Goal: Task Accomplishment & Management: Use online tool/utility

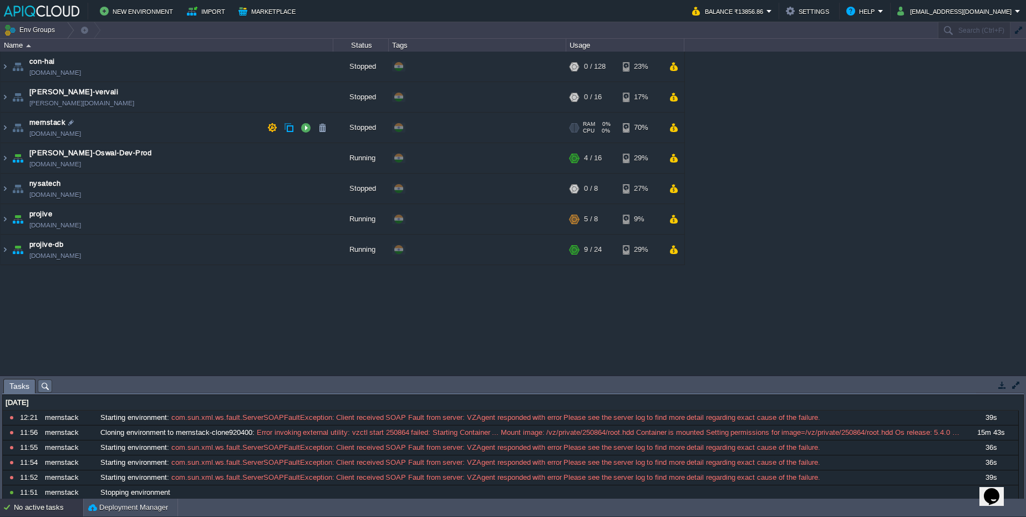
click at [128, 123] on td "mernstack [DOMAIN_NAME]" at bounding box center [167, 128] width 333 height 31
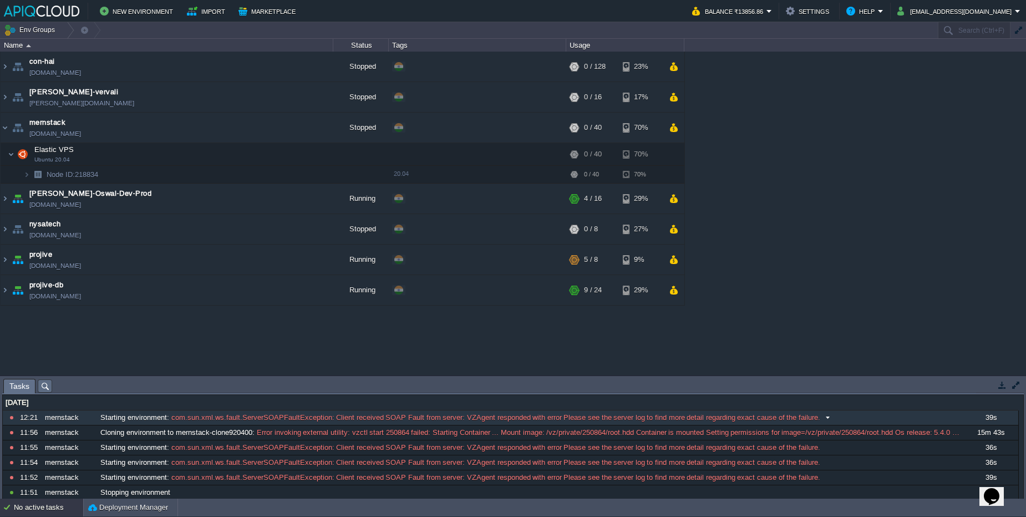
click at [150, 421] on span "Starting environment" at bounding box center [133, 418] width 67 height 10
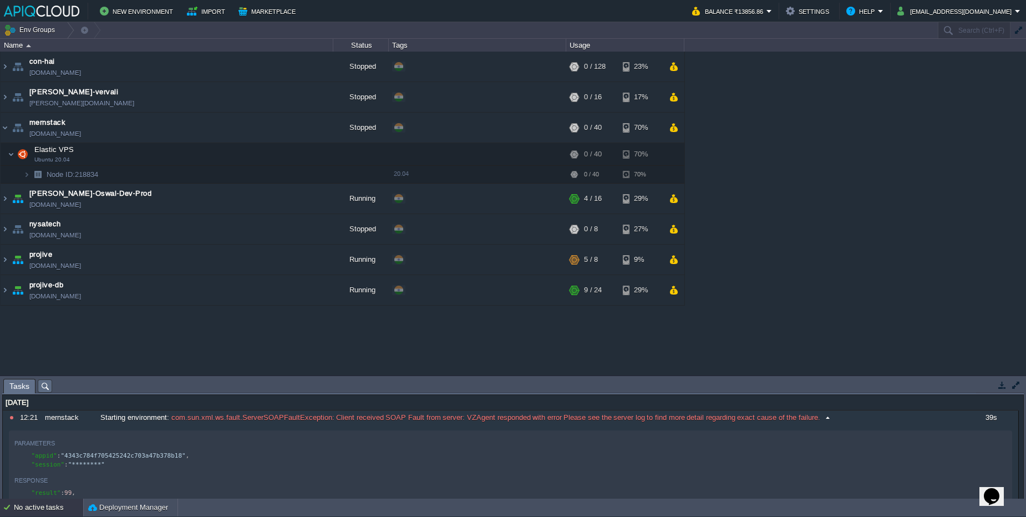
click at [150, 421] on span "Starting environment" at bounding box center [133, 418] width 67 height 10
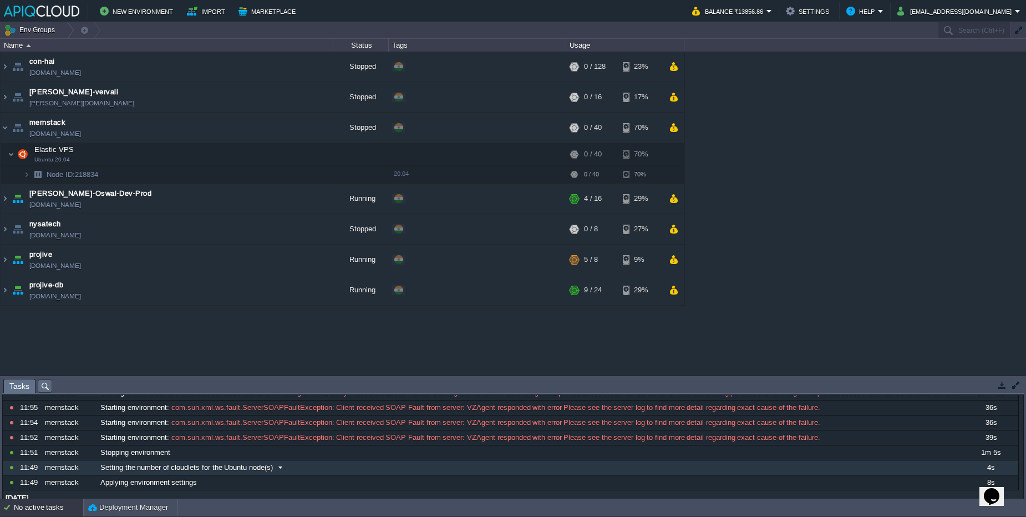
scroll to position [62, 0]
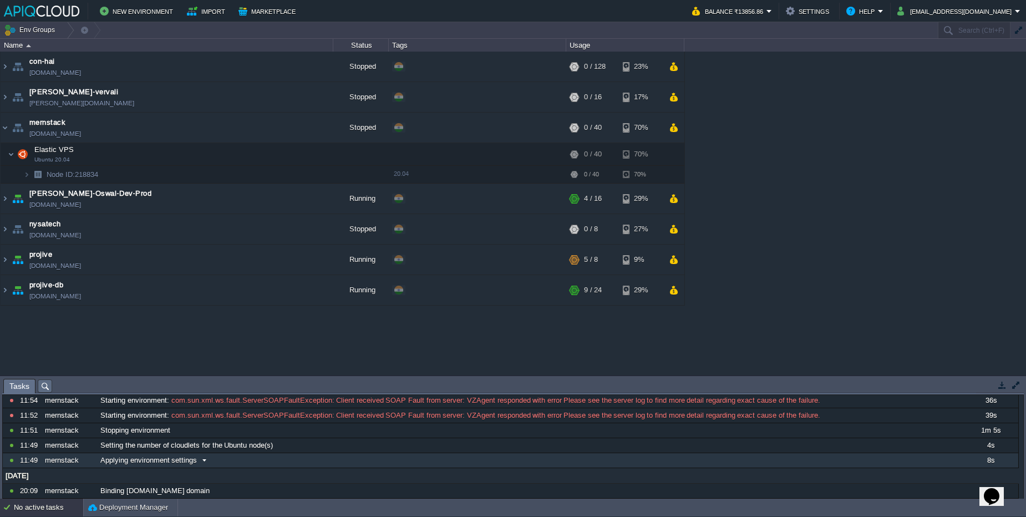
click at [250, 459] on div "Applying environment settings" at bounding box center [530, 460] width 865 height 14
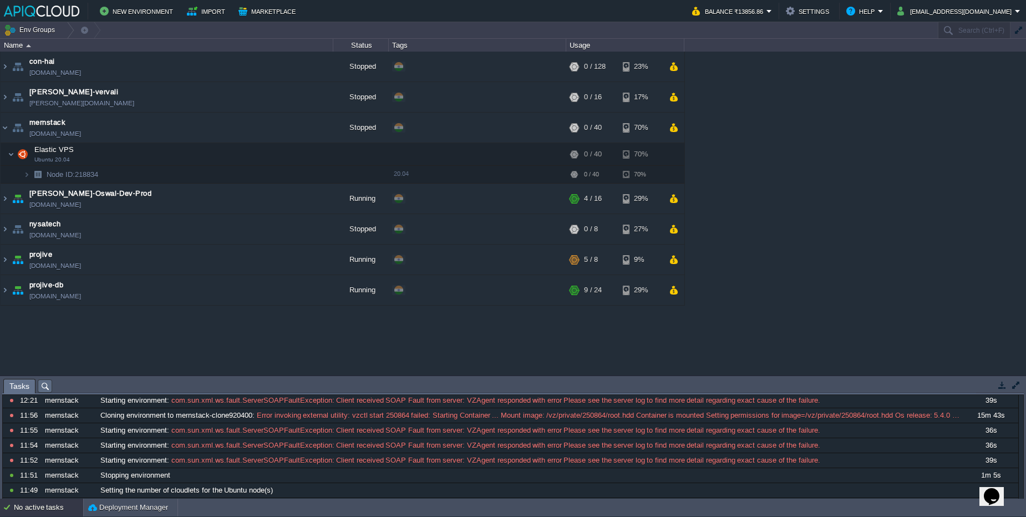
scroll to position [0, 0]
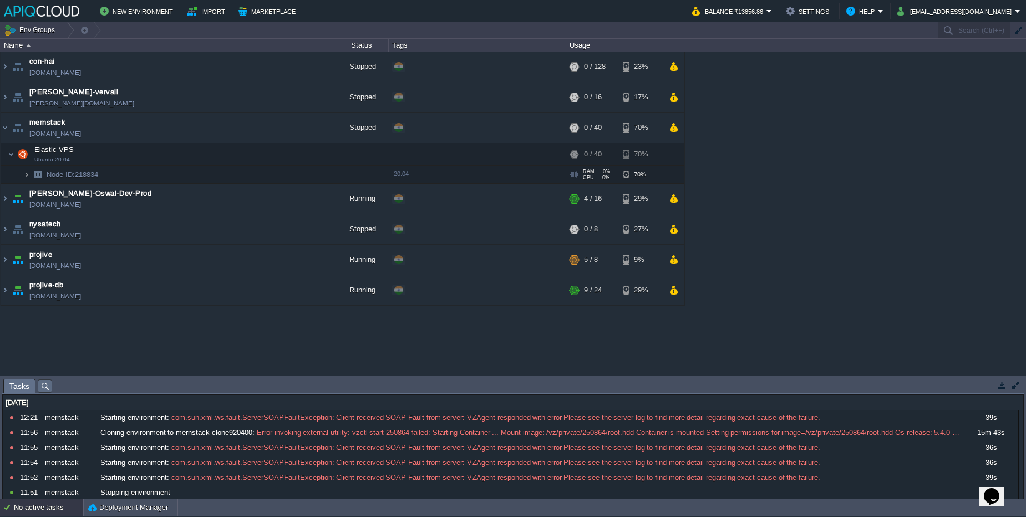
click at [23, 175] on img at bounding box center [26, 174] width 7 height 17
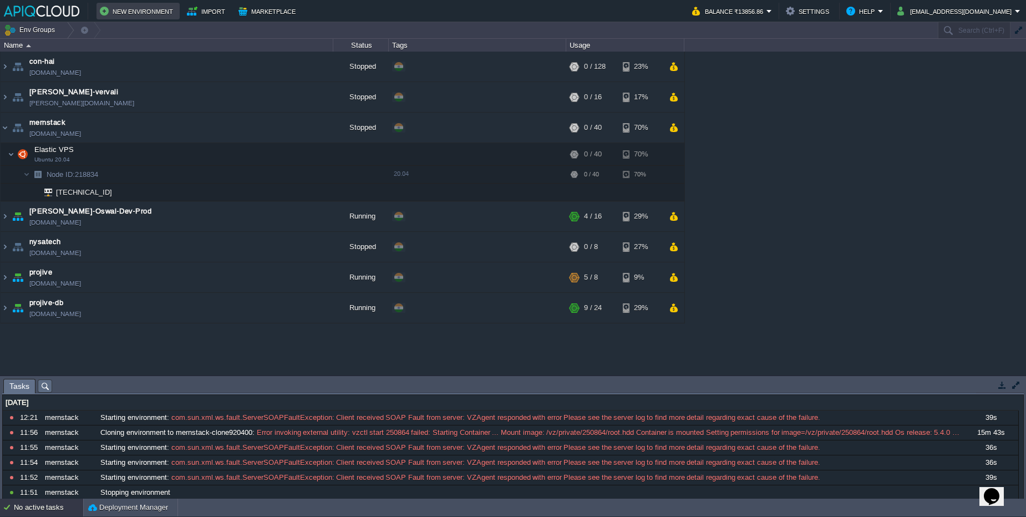
click at [131, 14] on button "New Environment" at bounding box center [138, 10] width 77 height 13
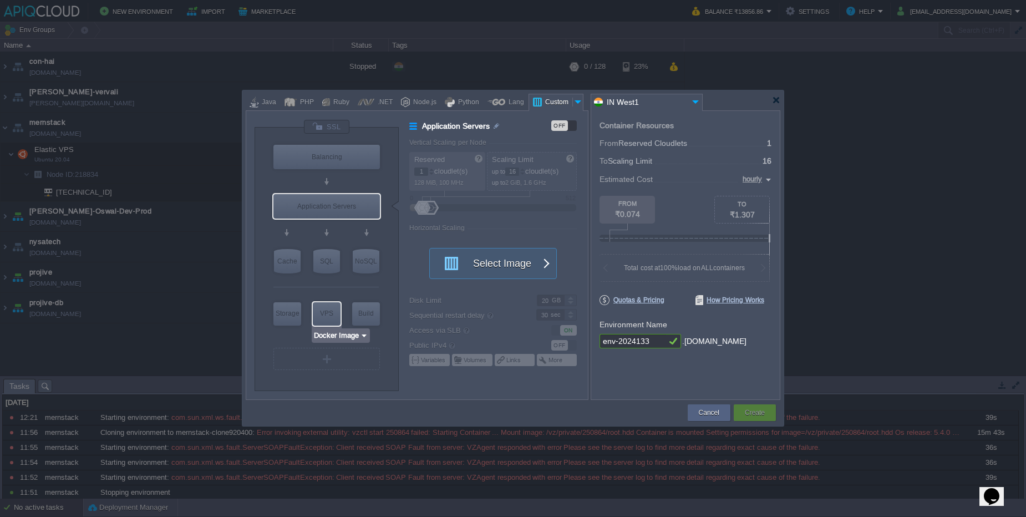
click at [330, 317] on div "VPS" at bounding box center [327, 313] width 28 height 22
type input "Elastic VPS"
type input "4"
type input "Select Image"
type input "Stateful"
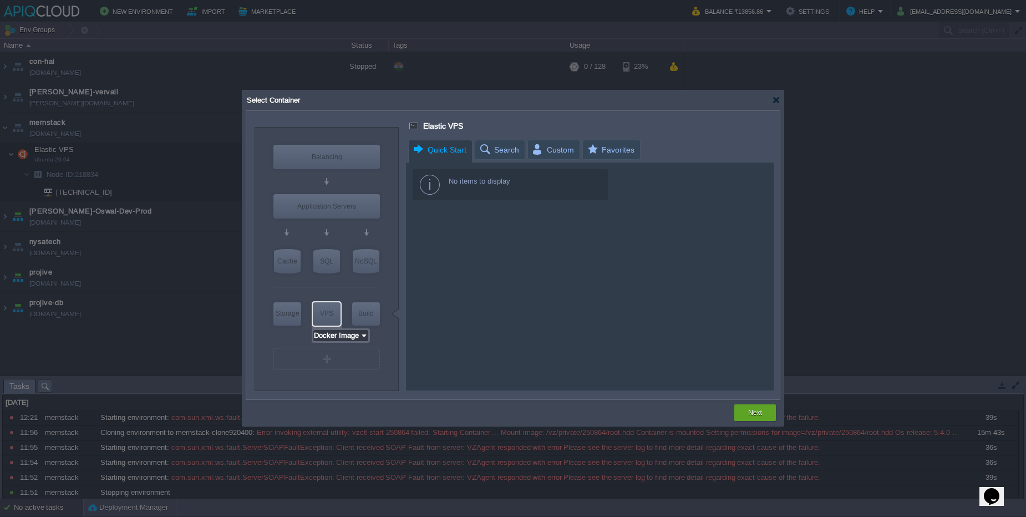
click at [331, 338] on input "Docker Image" at bounding box center [336, 335] width 47 height 11
click at [331, 399] on div "Ubuntu" at bounding box center [344, 403] width 60 height 13
type input "Ubuntu 22.04"
type input "22.04"
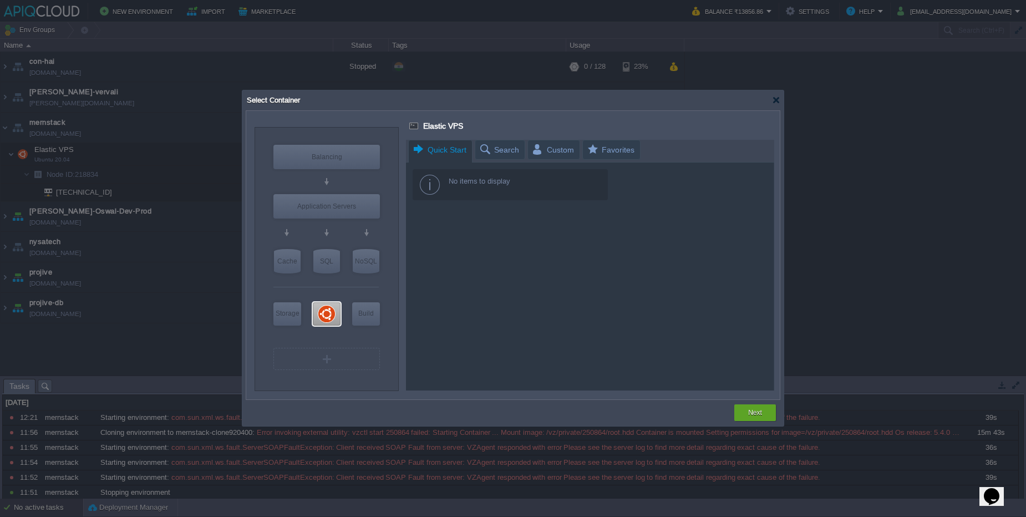
type input "Docker Image"
click at [775, 104] on div at bounding box center [776, 100] width 8 height 8
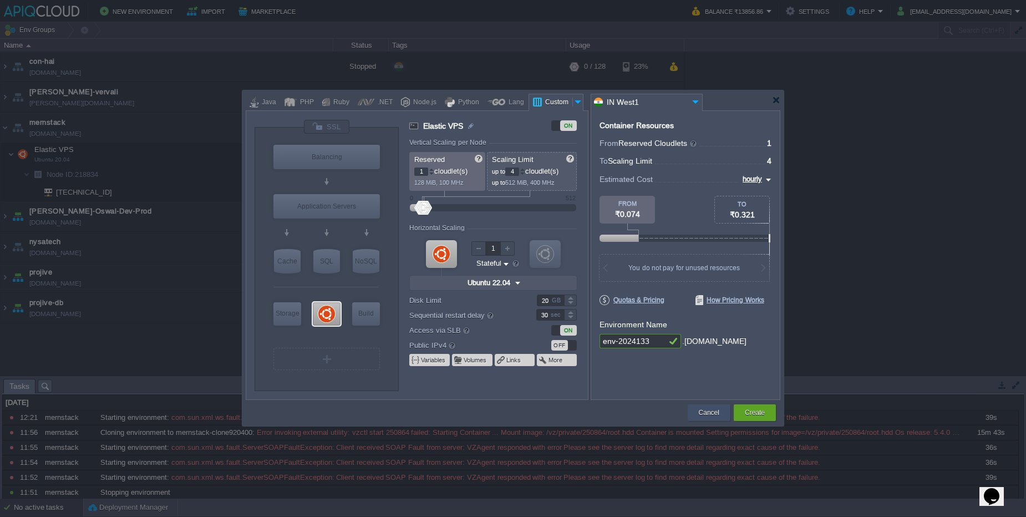
click at [708, 410] on button "Cancel" at bounding box center [709, 412] width 21 height 11
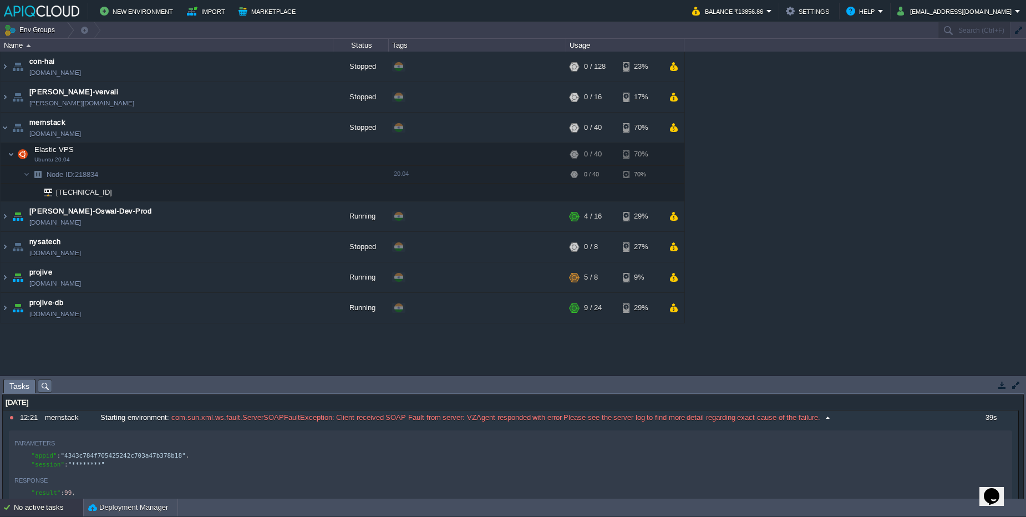
click at [336, 416] on span "com.sun.xml.ws.fault.ServerSOAPFaultException: Client received SOAP Fault from …" at bounding box center [494, 418] width 651 height 10
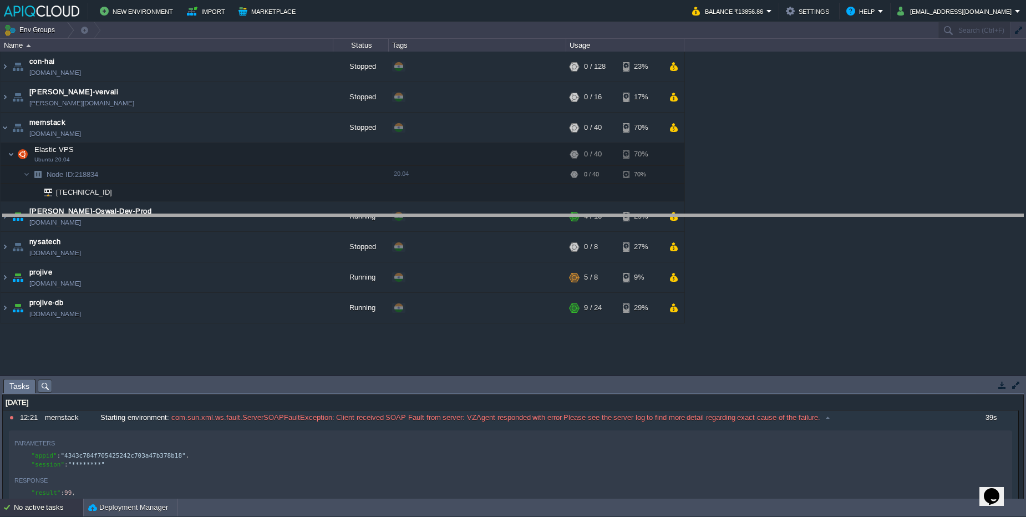
drag, startPoint x: 411, startPoint y: 382, endPoint x: 407, endPoint y: 217, distance: 164.8
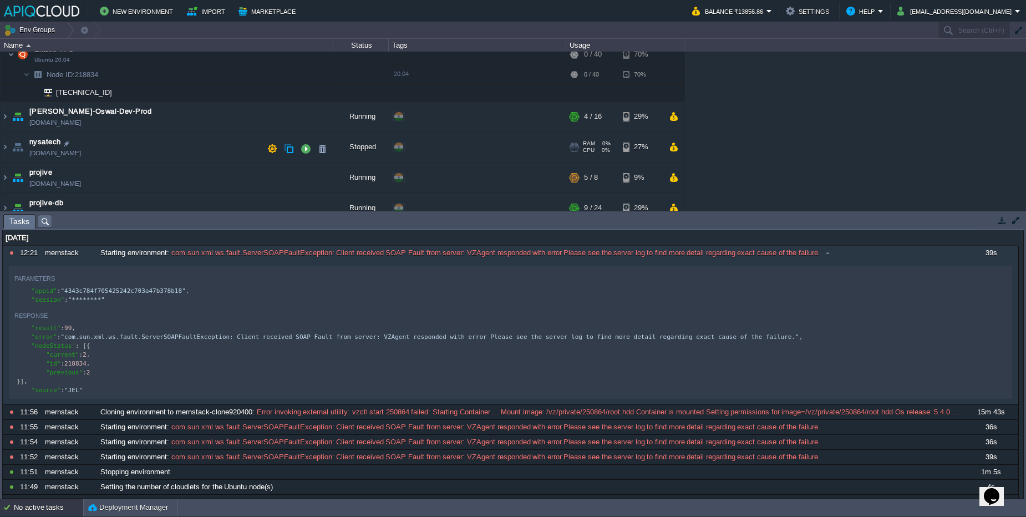
scroll to position [113, 0]
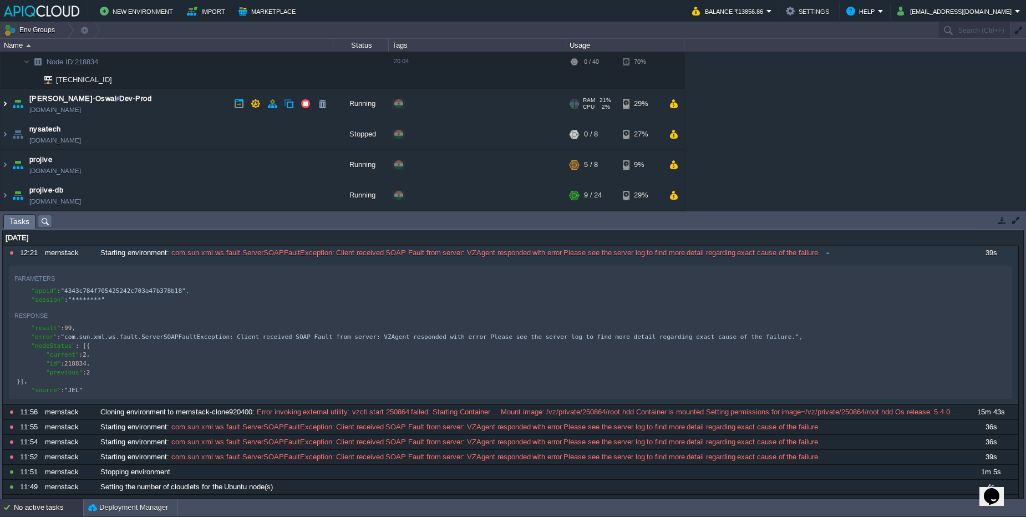
click at [7, 109] on img at bounding box center [5, 104] width 9 height 30
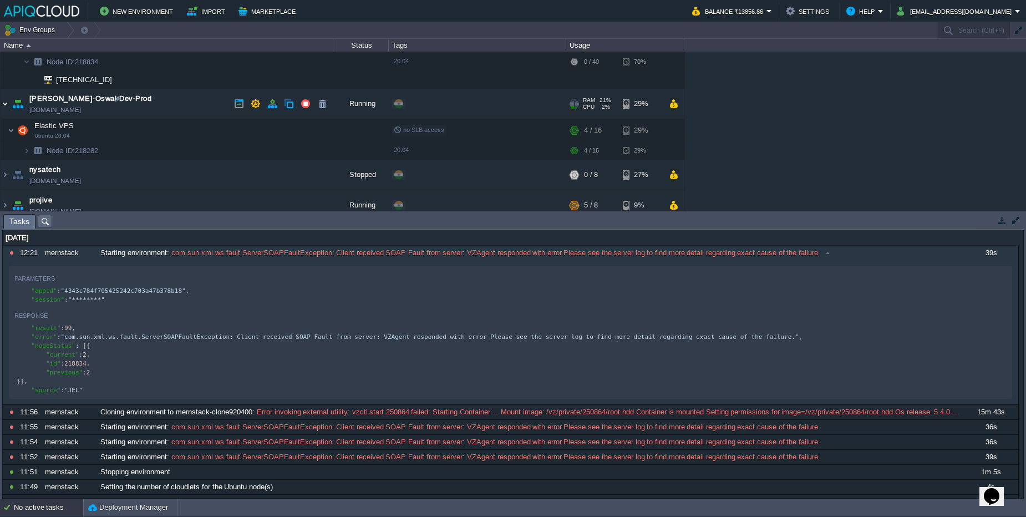
click at [7, 109] on img at bounding box center [5, 104] width 9 height 30
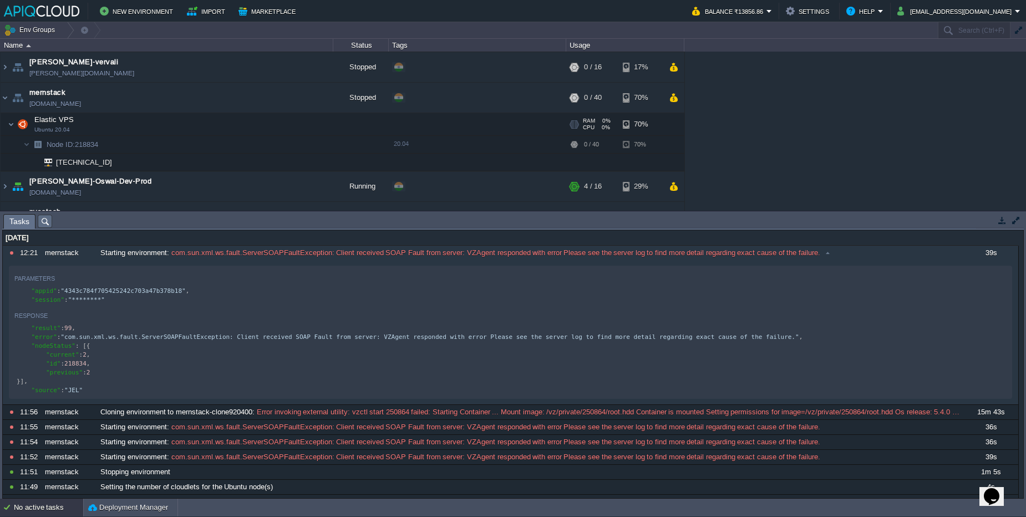
scroll to position [0, 0]
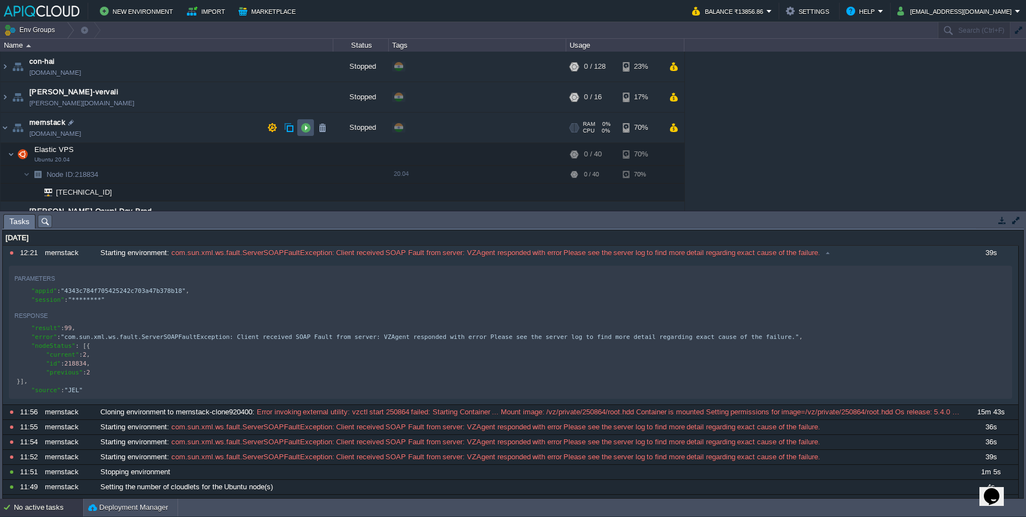
click at [307, 130] on button "button" at bounding box center [306, 128] width 10 height 10
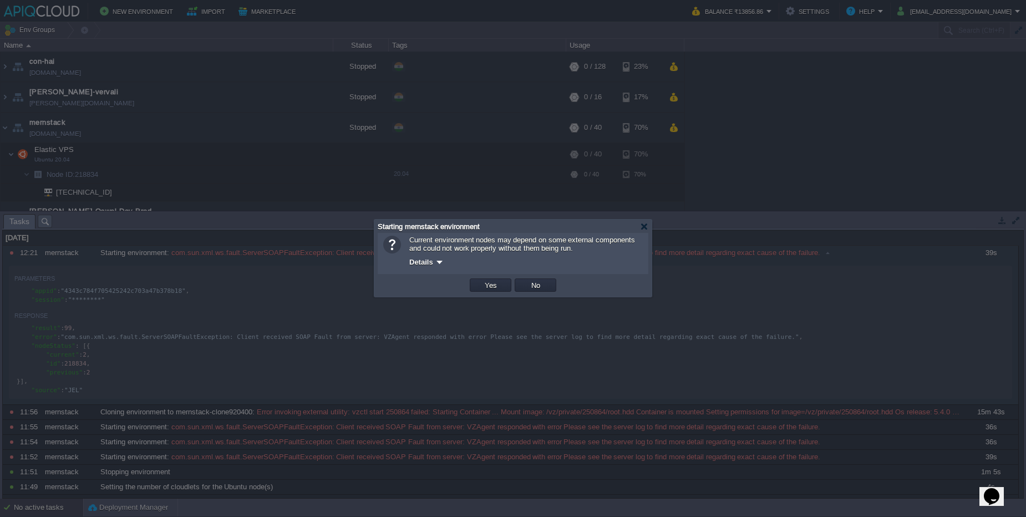
click at [437, 264] on div at bounding box center [439, 262] width 8 height 8
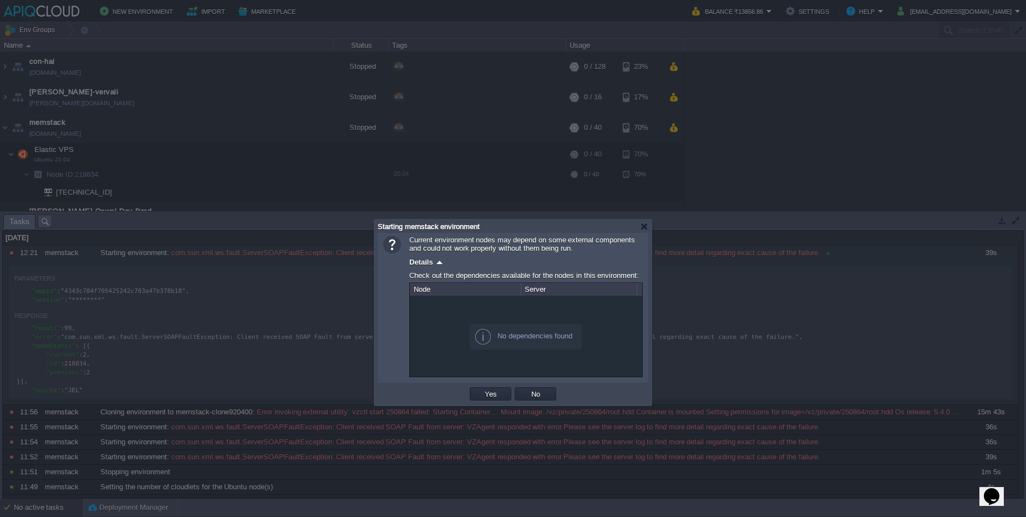
click at [437, 264] on div at bounding box center [439, 262] width 8 height 8
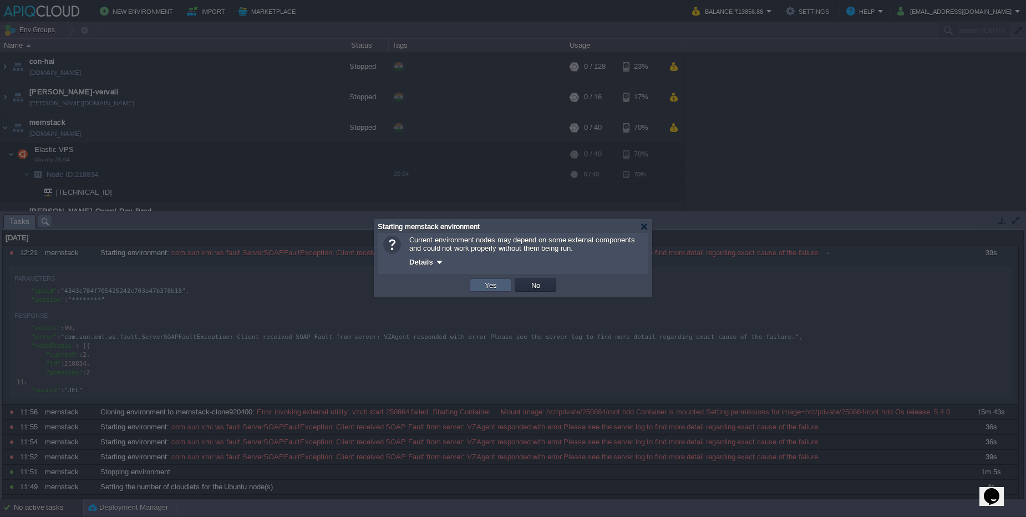
click at [499, 285] on button "Yes" at bounding box center [490, 285] width 19 height 10
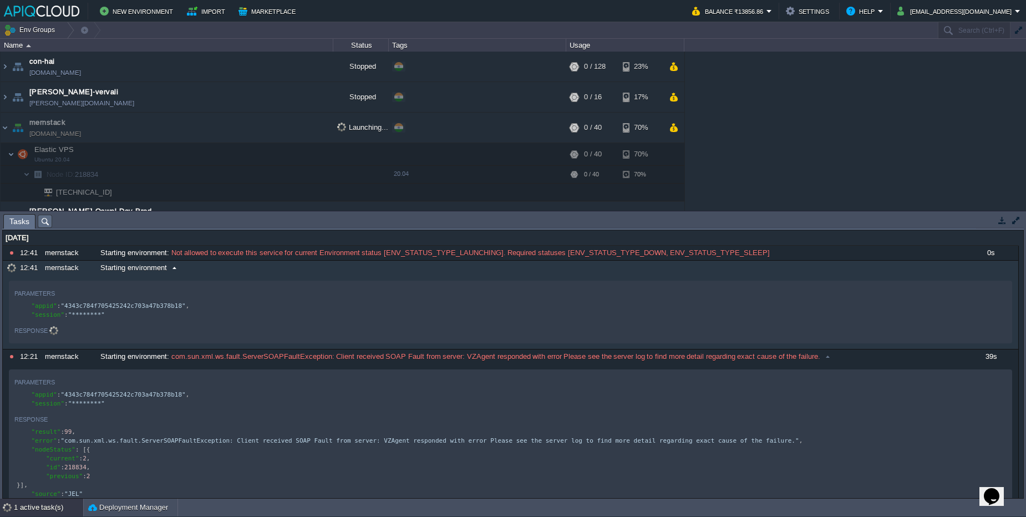
click at [212, 273] on div "Starting environment" at bounding box center [530, 268] width 865 height 14
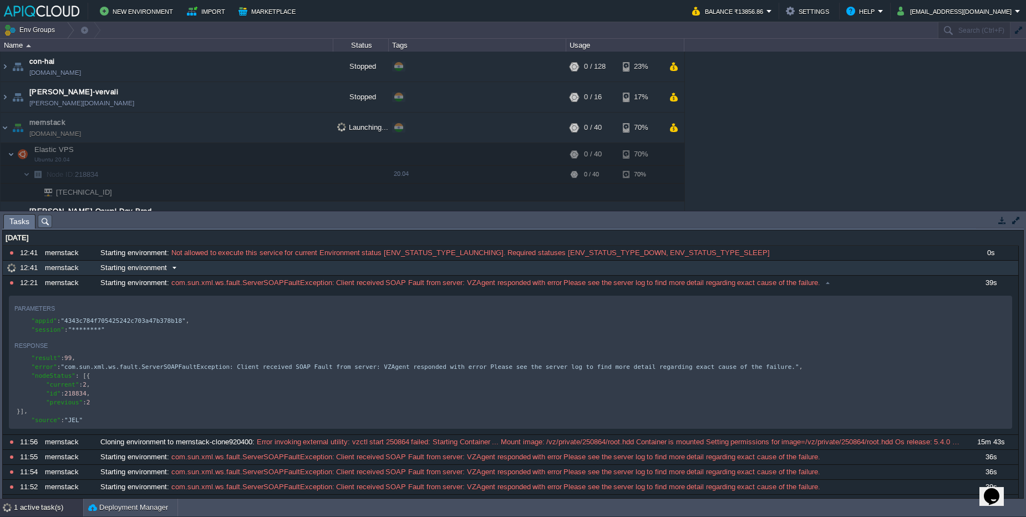
click at [212, 273] on div "Starting environment" at bounding box center [530, 268] width 865 height 14
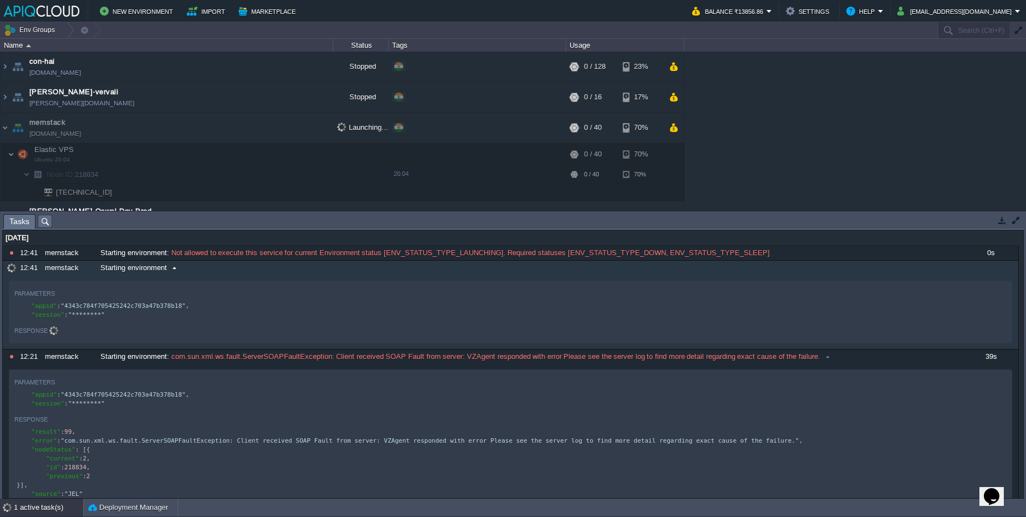
click at [212, 273] on div "Starting environment" at bounding box center [530, 268] width 865 height 14
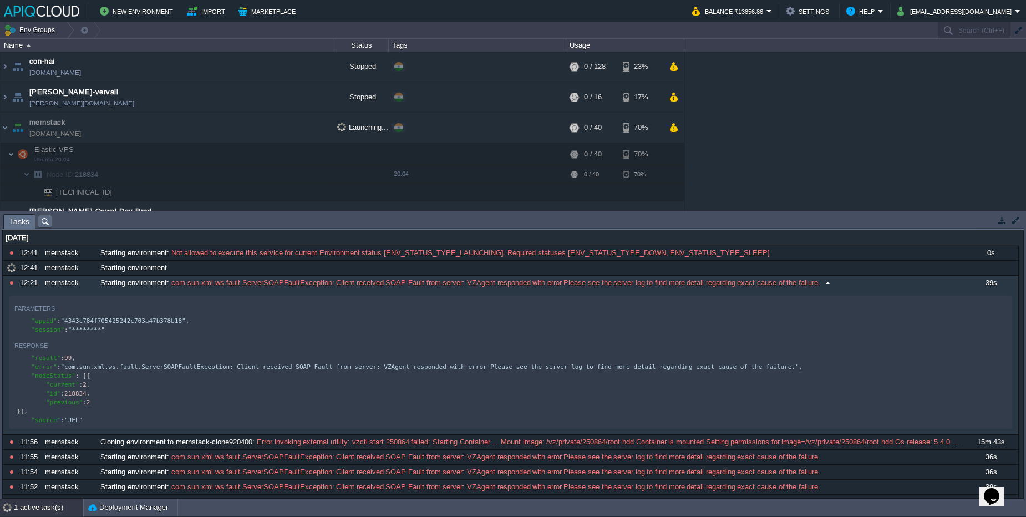
click at [0, 0] on button at bounding box center [0, 0] width 0 height 0
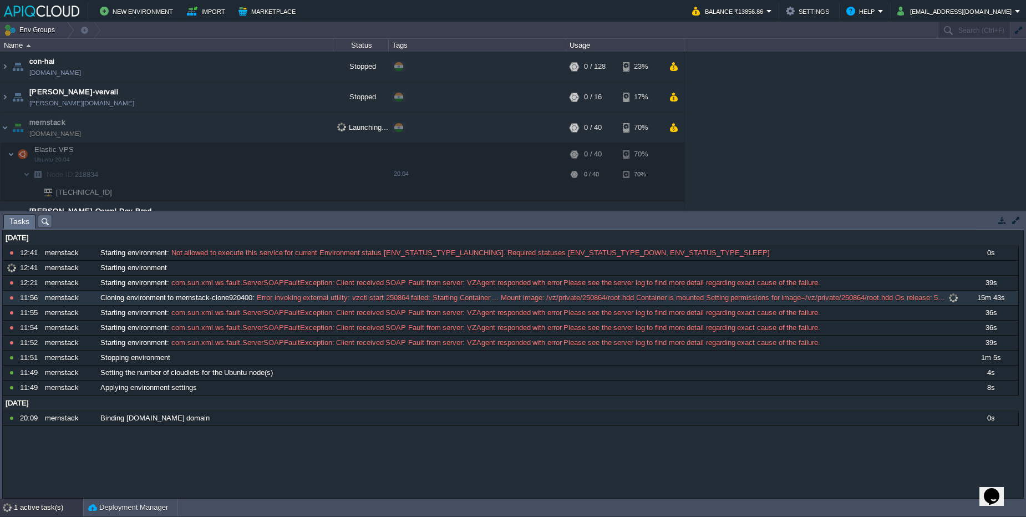
click at [814, 293] on span "Error invoking external utility: vzctl start 250864 failed: Starting Container …" at bounding box center [600, 298] width 691 height 10
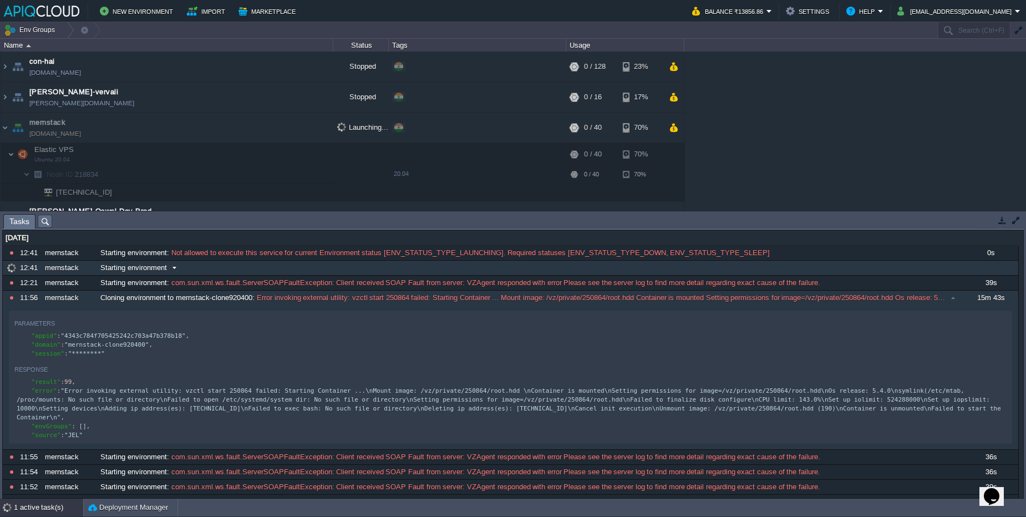
click at [239, 262] on div "Starting environment" at bounding box center [530, 268] width 865 height 14
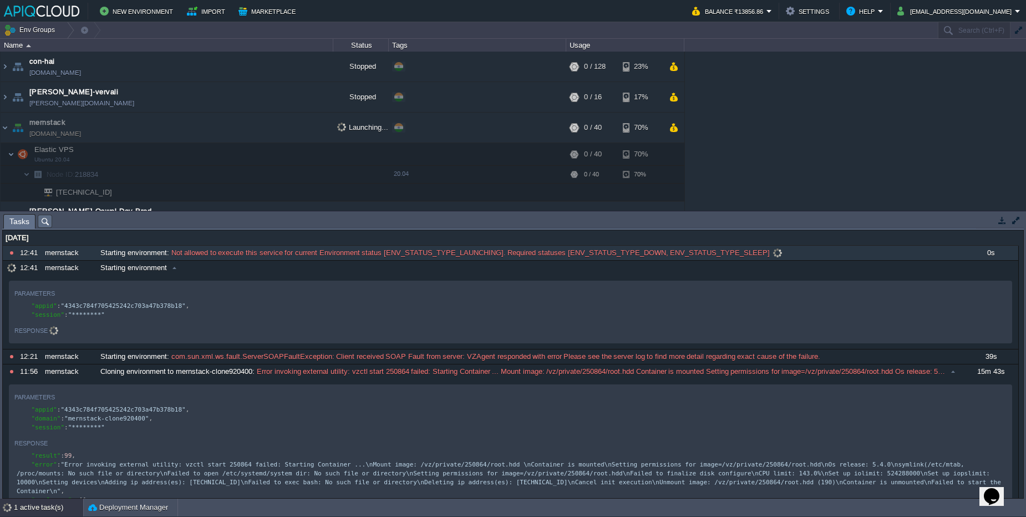
click at [254, 258] on div "Starting environment : Not allowed to execute this service for current Environm…" at bounding box center [530, 253] width 865 height 14
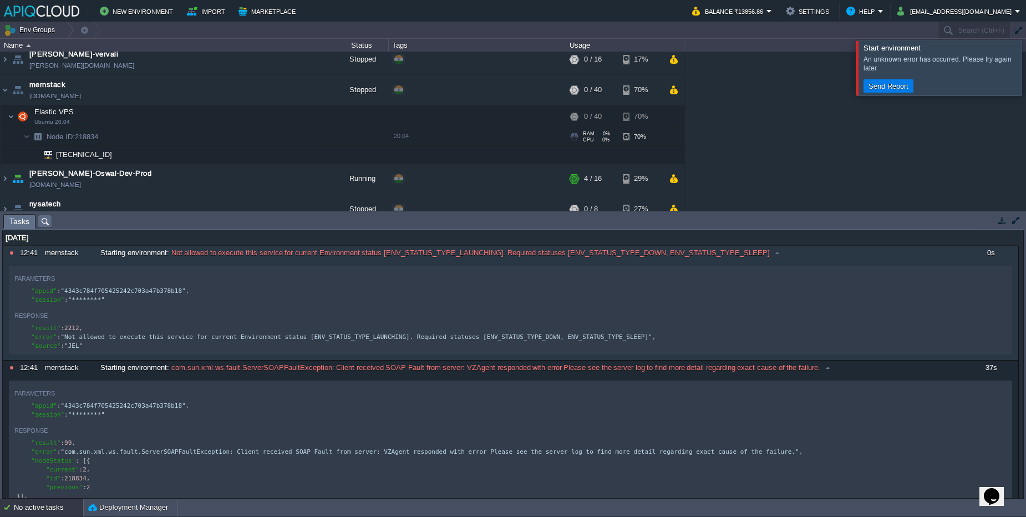
scroll to position [67, 0]
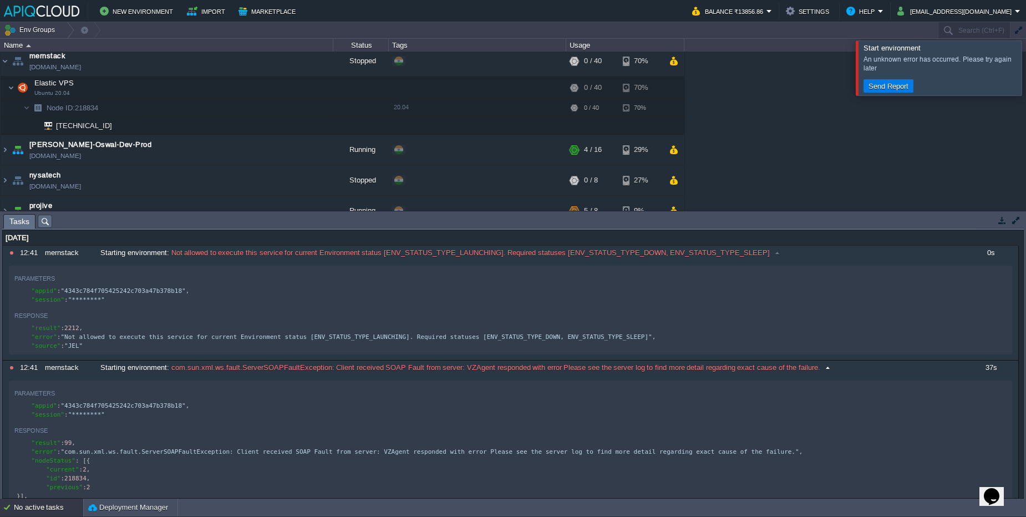
click at [52, 514] on div "No active tasks" at bounding box center [48, 508] width 69 height 18
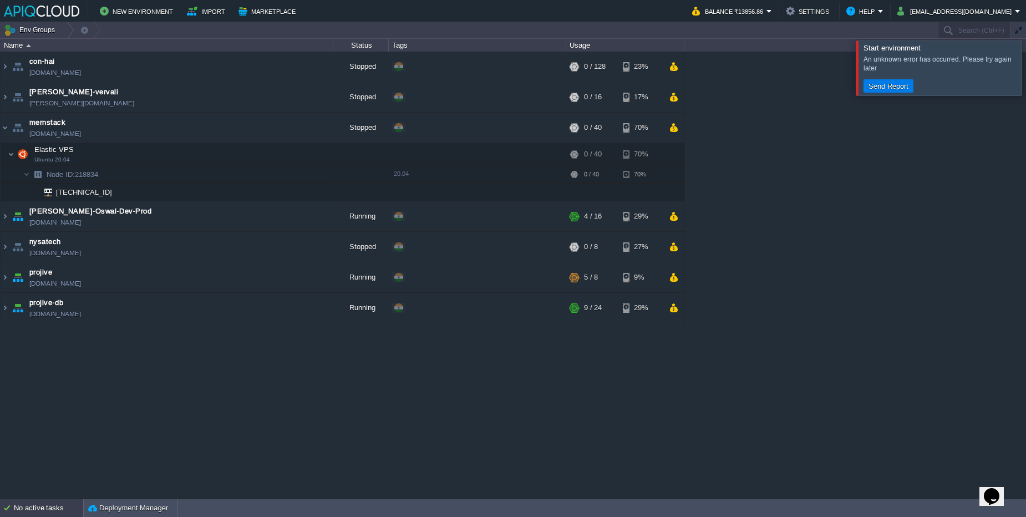
click at [52, 514] on div "No active tasks" at bounding box center [48, 508] width 69 height 18
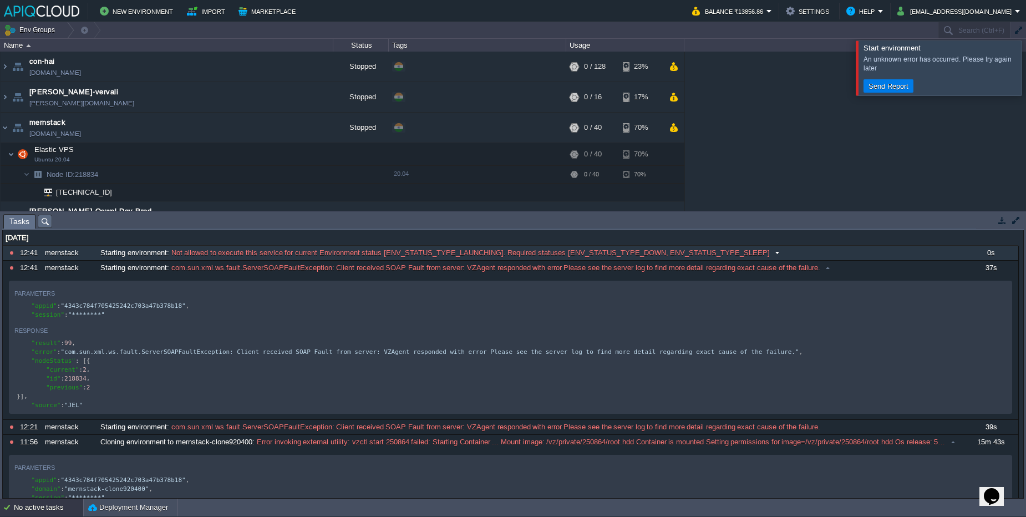
click at [867, 256] on div "Starting environment : Not allowed to execute this service for current Environm…" at bounding box center [530, 253] width 865 height 14
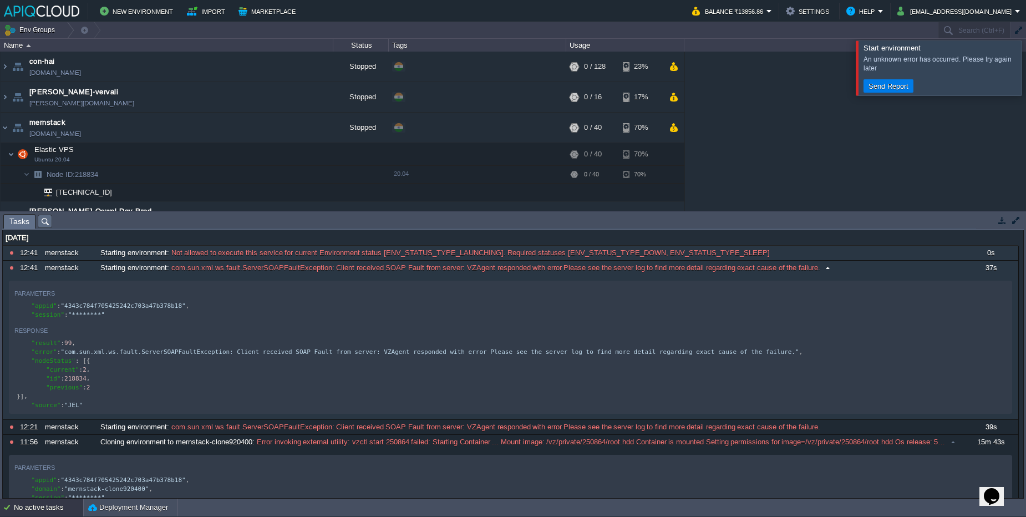
click at [859, 296] on div "Parameters" at bounding box center [510, 292] width 992 height 13
click at [859, 268] on div "Starting environment : com.sun.xml.ws.fault.ServerSOAPFaultException: Client re…" at bounding box center [530, 268] width 865 height 14
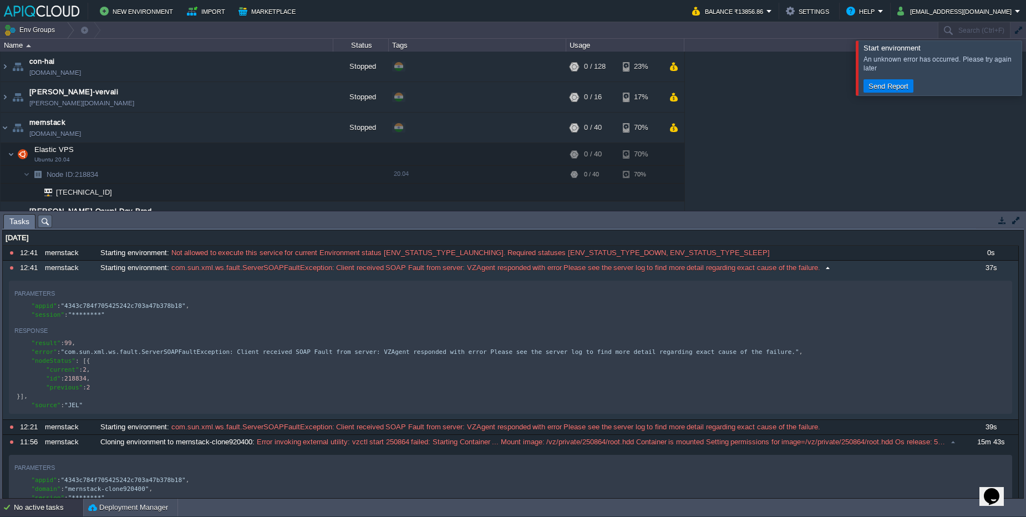
click at [864, 268] on div "Starting environment : com.sun.xml.ws.fault.ServerSOAPFaultException: Client re…" at bounding box center [530, 268] width 865 height 14
click at [183, 242] on div "[DATE]" at bounding box center [511, 238] width 1016 height 14
click at [92, 271] on div "mernstack" at bounding box center [69, 268] width 54 height 14
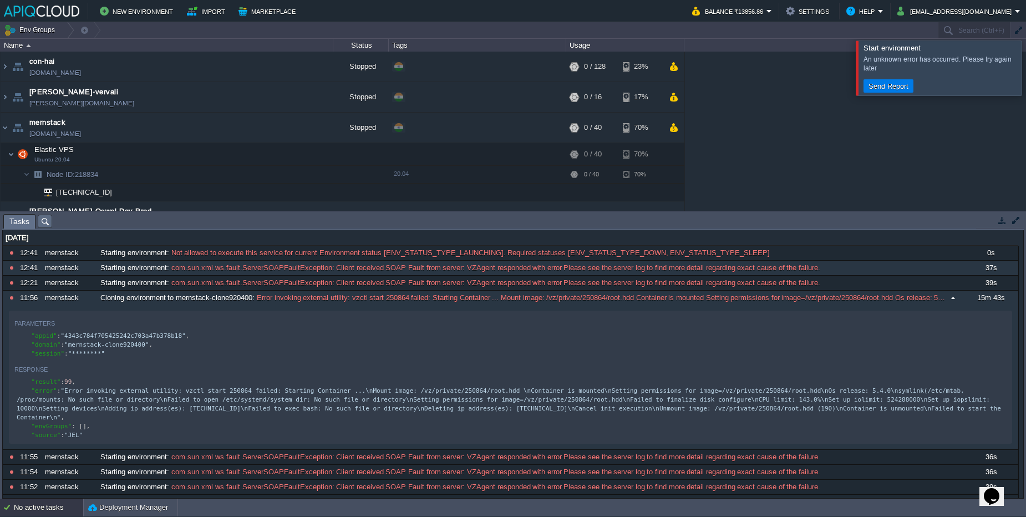
click at [85, 298] on div "mernstack" at bounding box center [69, 298] width 54 height 14
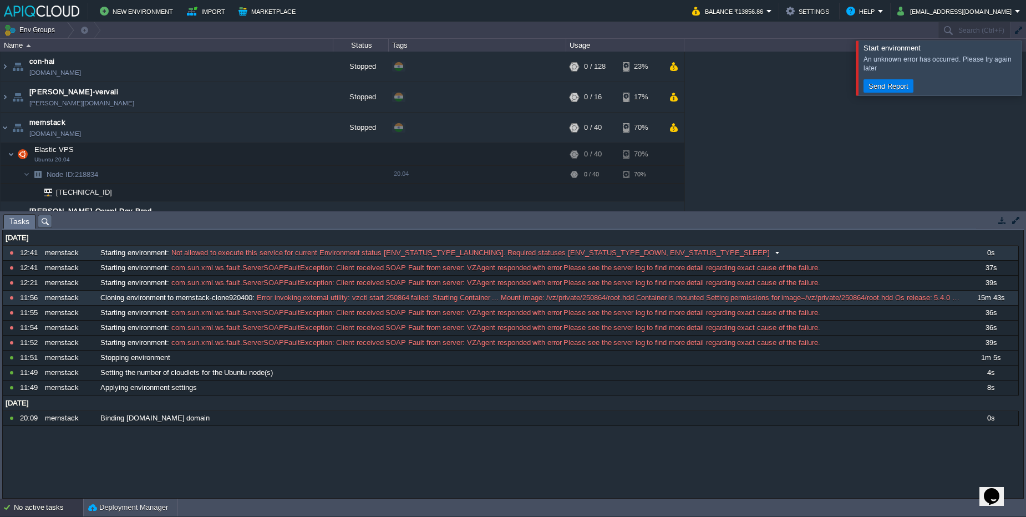
click at [828, 257] on div "Starting environment : Not allowed to execute this service for current Environm…" at bounding box center [530, 253] width 865 height 14
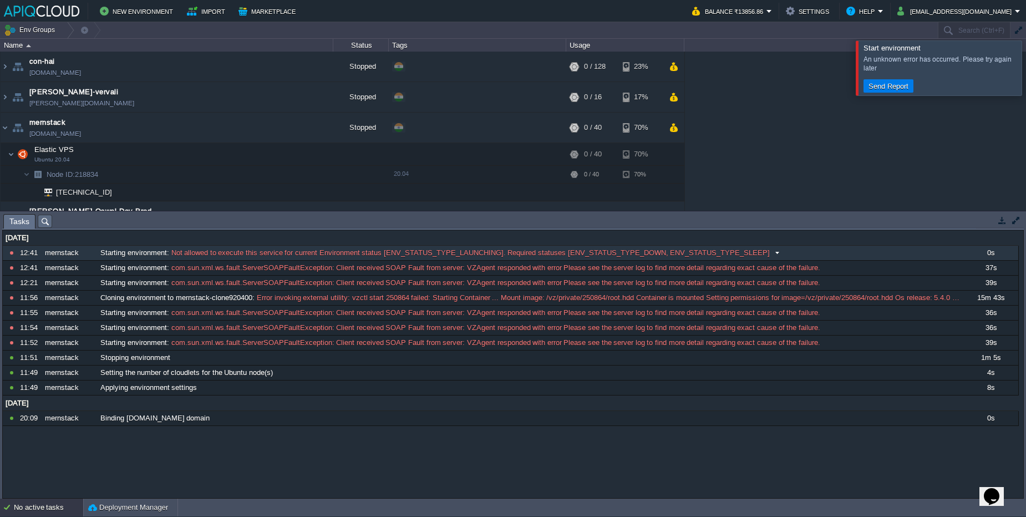
drag, startPoint x: 168, startPoint y: 254, endPoint x: 208, endPoint y: 252, distance: 40.0
click at [208, 252] on div "Starting environment : Not allowed to execute this service for current Environm…" at bounding box center [530, 253] width 865 height 14
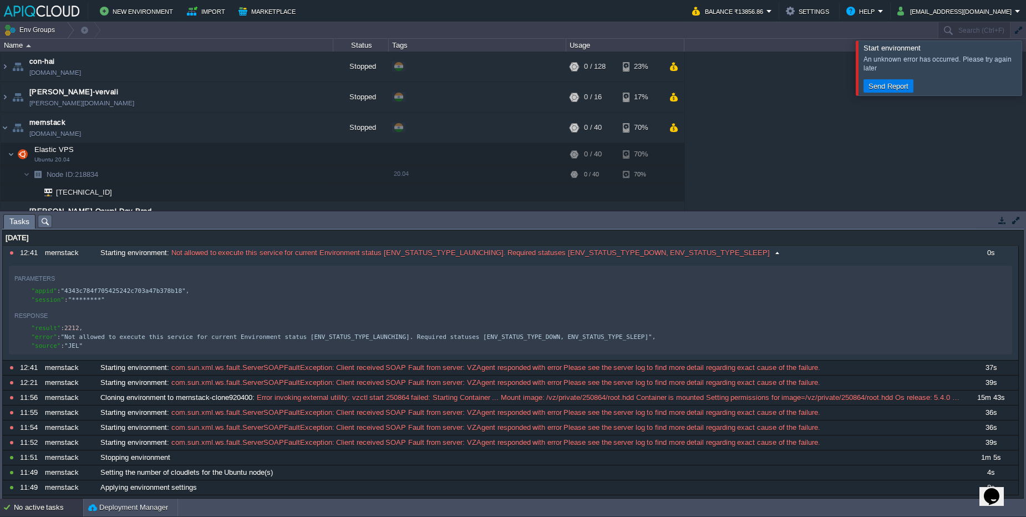
click at [208, 252] on span "Not allowed to execute this service for current Environment status [ENV_STATUS_…" at bounding box center [469, 253] width 601 height 10
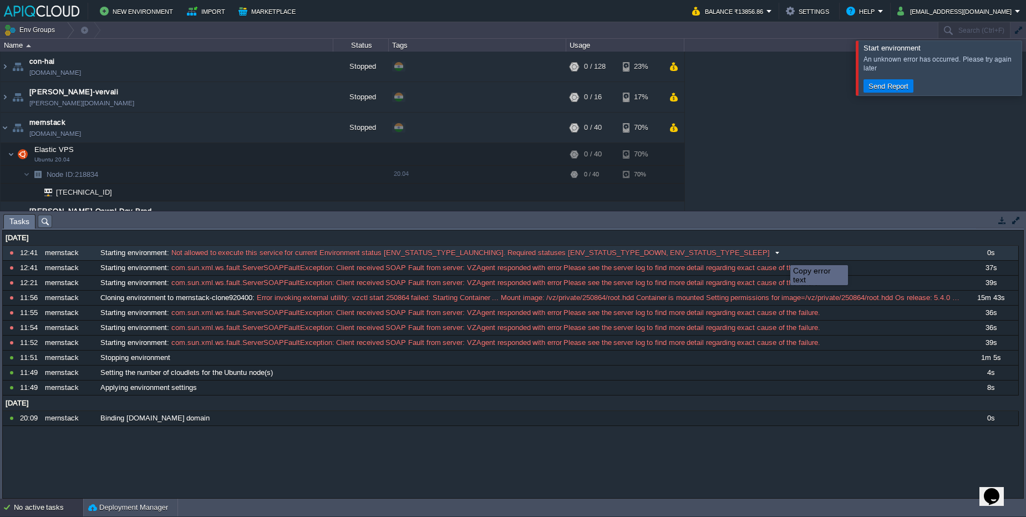
click at [0, 0] on button at bounding box center [0, 0] width 0 height 0
type textarea "Not allowed to execute this service for current Environment status [ENV_STATUS_…"
click at [0, 0] on button at bounding box center [0, 0] width 0 height 0
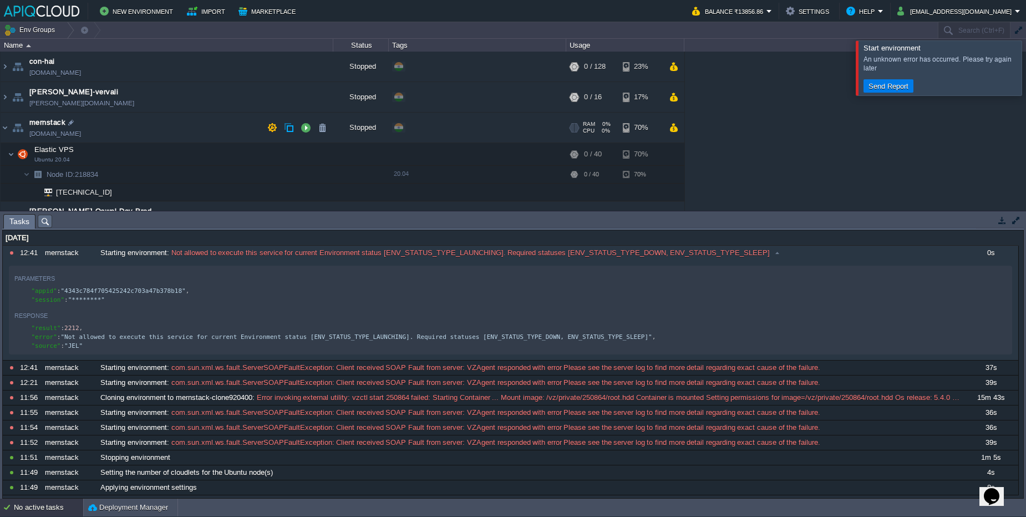
click at [28, 122] on td "mernstack [DOMAIN_NAME]" at bounding box center [167, 128] width 333 height 31
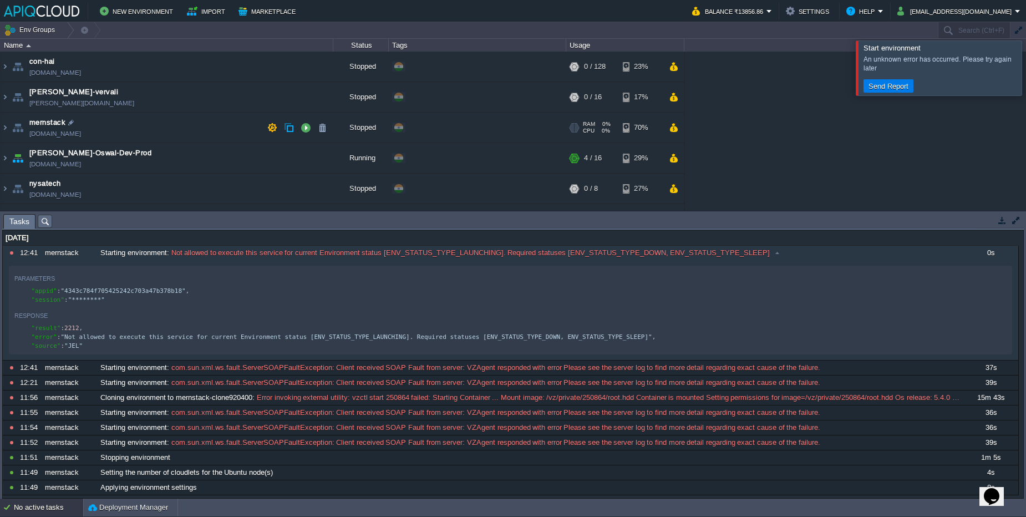
click at [28, 122] on td "mernstack [DOMAIN_NAME]" at bounding box center [167, 128] width 333 height 31
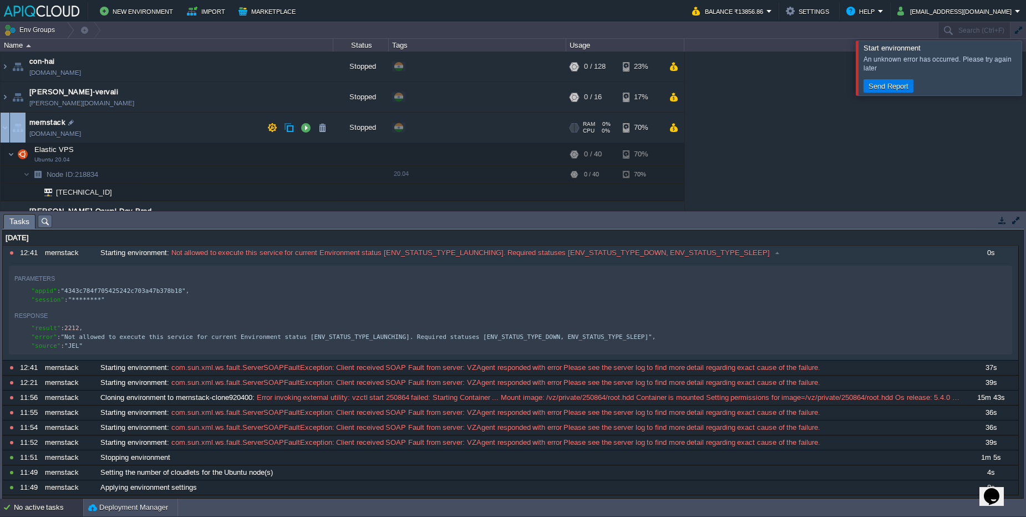
click at [28, 122] on td "mernstack [DOMAIN_NAME]" at bounding box center [167, 128] width 333 height 31
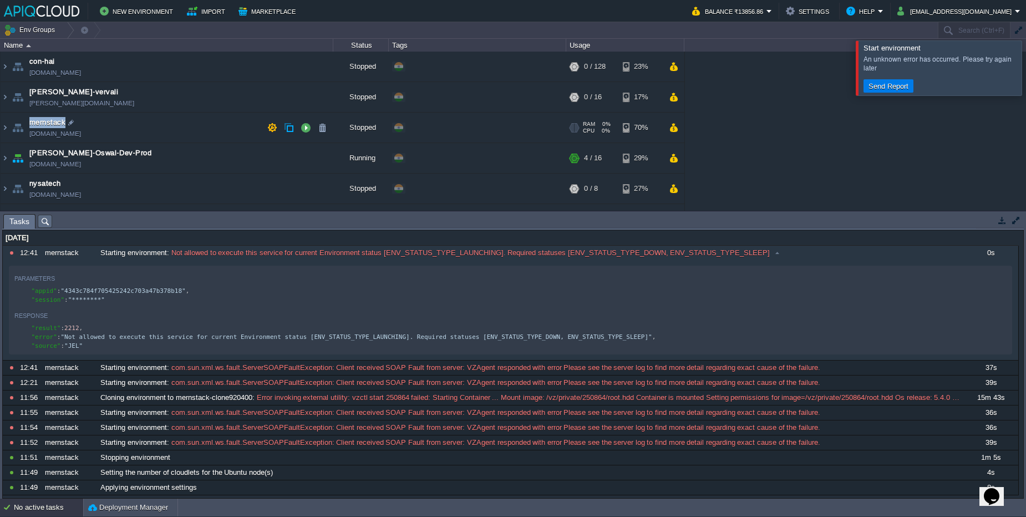
drag, startPoint x: 28, startPoint y: 122, endPoint x: 65, endPoint y: 120, distance: 36.7
click at [65, 120] on td "mernstack [DOMAIN_NAME]" at bounding box center [167, 128] width 333 height 31
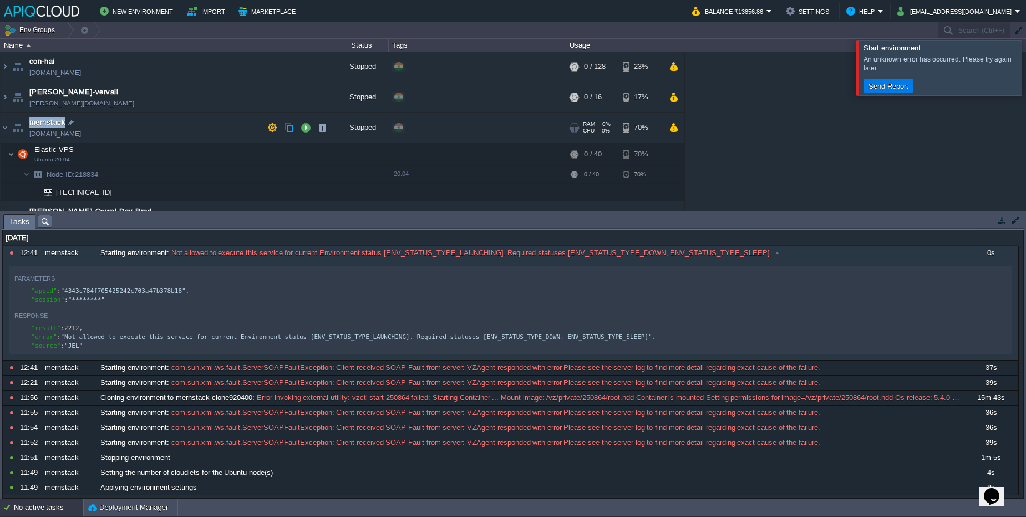
copy span "mernstack"
click at [140, 120] on td "mernstack [DOMAIN_NAME]" at bounding box center [167, 128] width 333 height 31
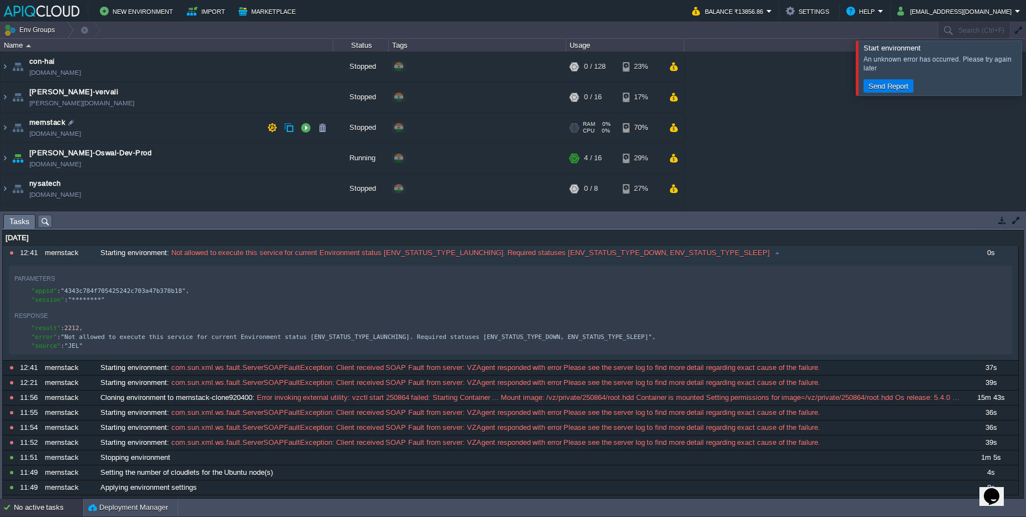
click at [140, 120] on td "mernstack [DOMAIN_NAME]" at bounding box center [167, 128] width 333 height 31
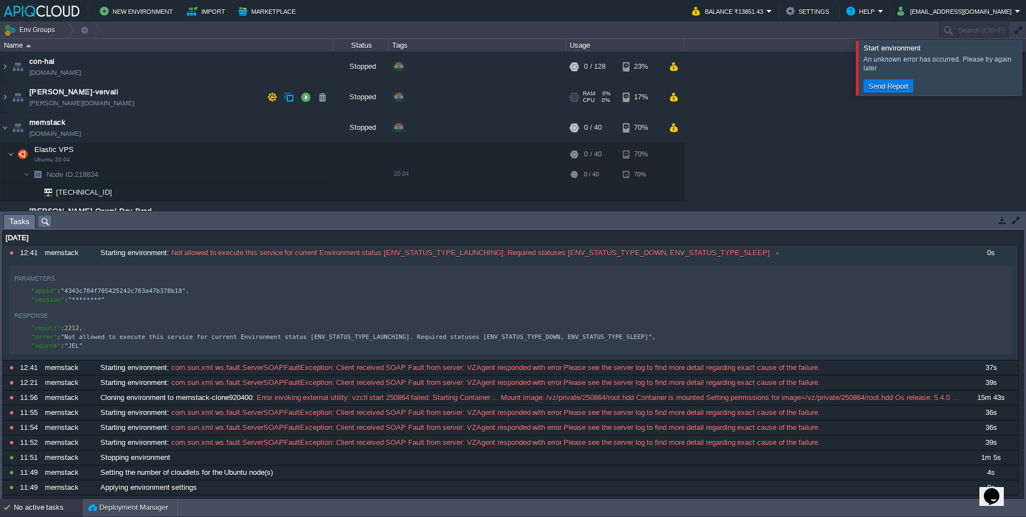
click at [145, 95] on td "[PERSON_NAME]-vervali [DOMAIN_NAME]" at bounding box center [167, 97] width 333 height 31
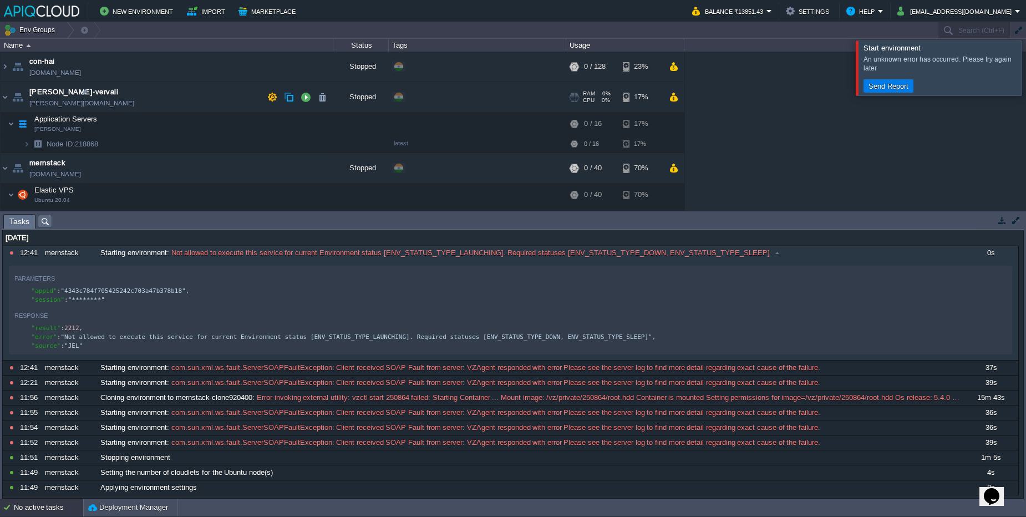
click at [145, 95] on td "[PERSON_NAME]-vervali [DOMAIN_NAME]" at bounding box center [167, 97] width 333 height 31
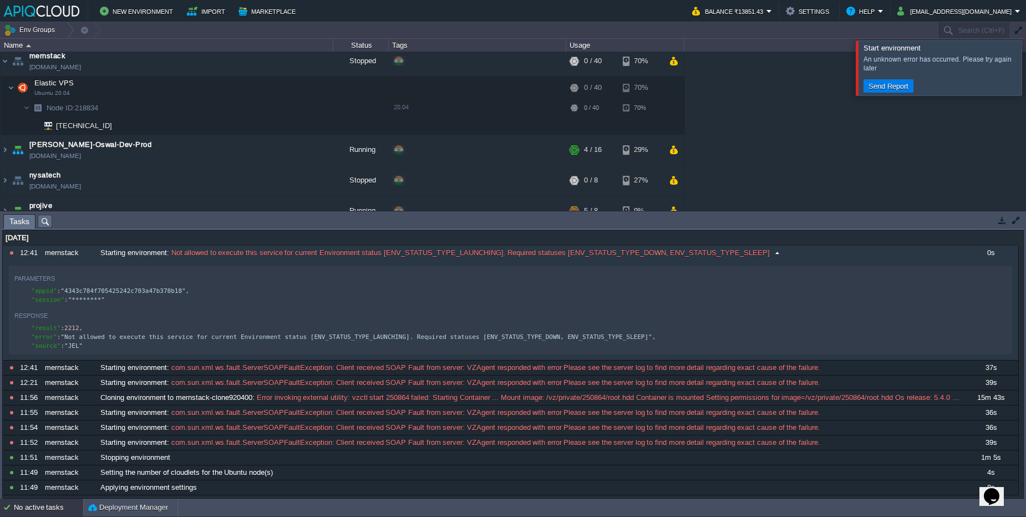
click at [804, 258] on div "Starting environment : Not allowed to execute this service for current Environm…" at bounding box center [530, 253] width 865 height 14
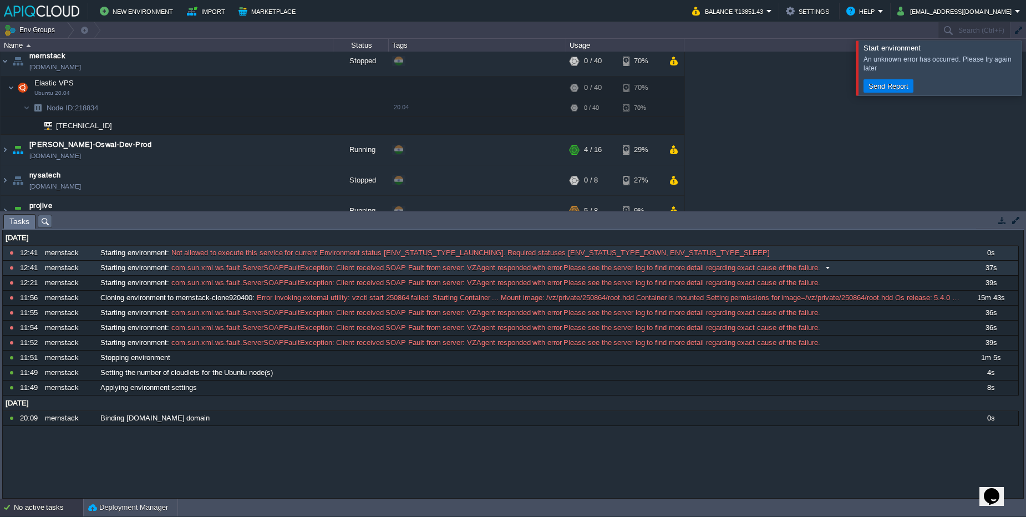
click at [422, 267] on span "com.sun.xml.ws.fault.ServerSOAPFaultException: Client received SOAP Fault from …" at bounding box center [494, 268] width 651 height 10
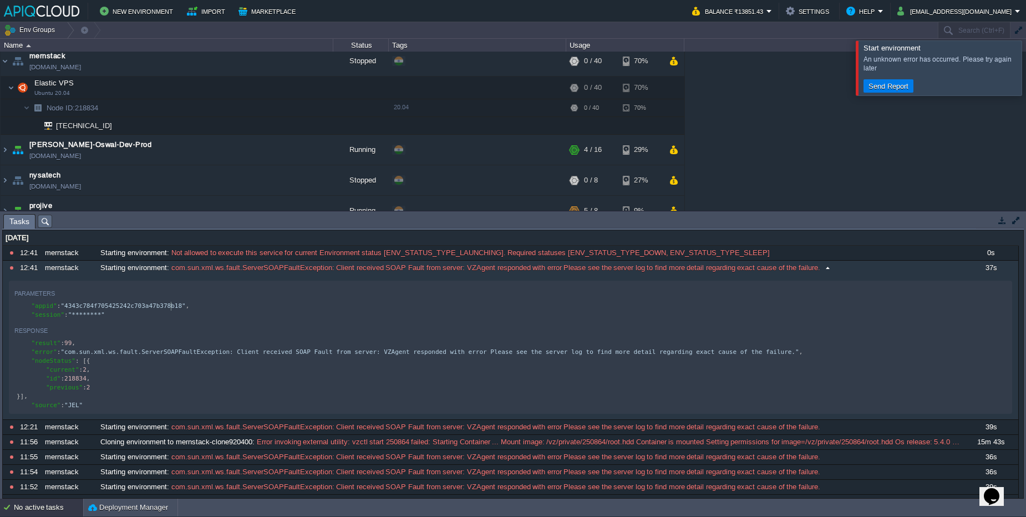
scroll to position [4, 0]
type textarea "4343c784f705425242c703a47b378b18"
click at [107, 386] on pre ""previous" : 2" at bounding box center [512, 387] width 996 height 9
click at [49, 514] on div "No active tasks" at bounding box center [48, 508] width 69 height 18
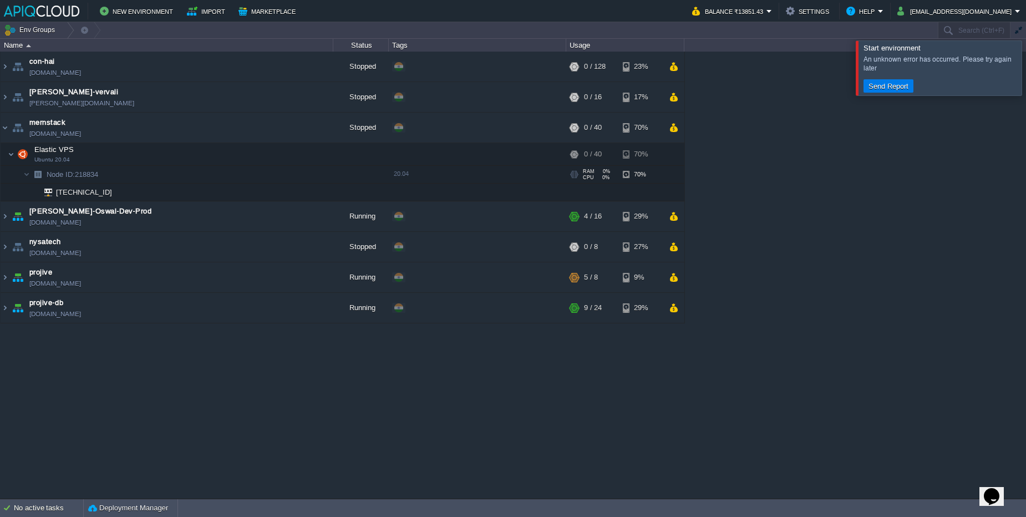
click at [90, 176] on span "Node ID: 218834" at bounding box center [72, 174] width 54 height 9
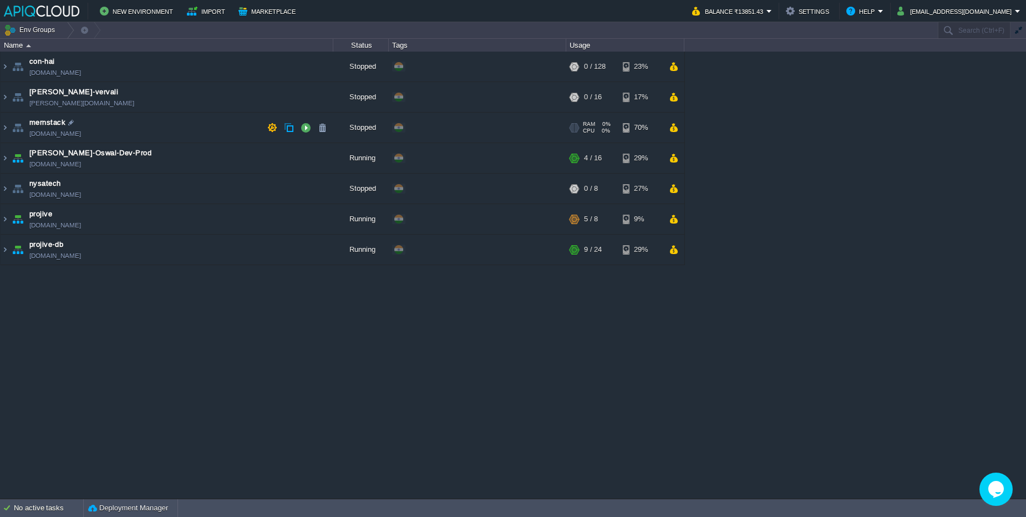
click at [140, 134] on td "mernstack [DOMAIN_NAME]" at bounding box center [167, 128] width 333 height 31
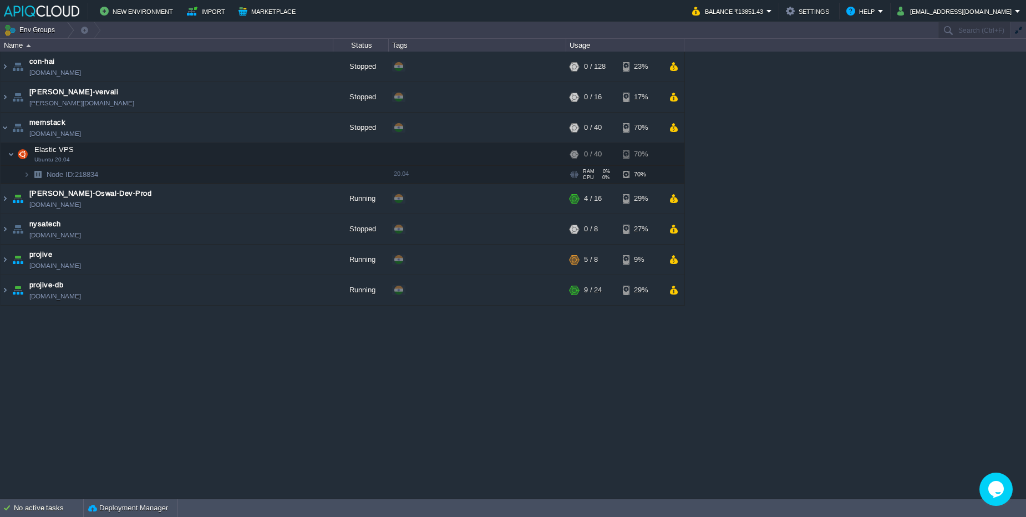
click at [21, 176] on span at bounding box center [12, 174] width 23 height 8
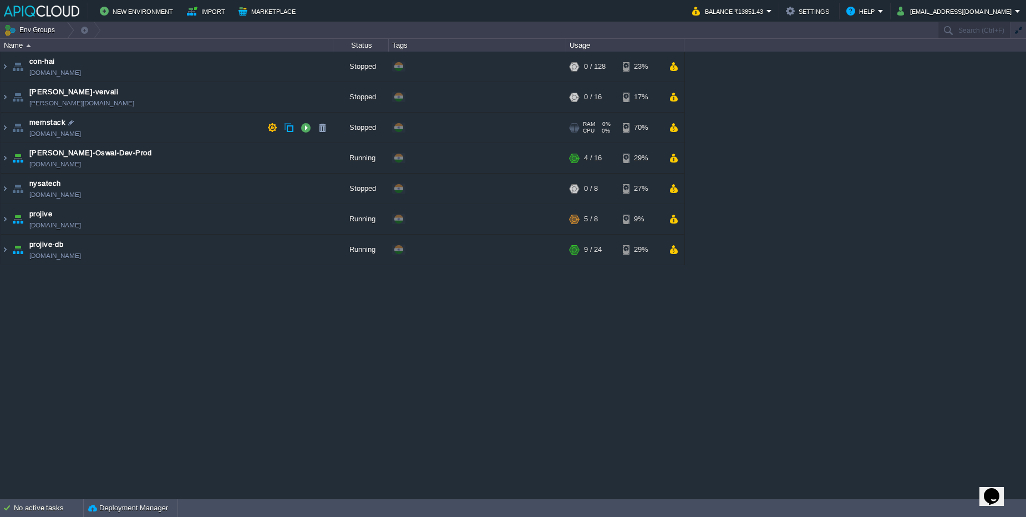
click at [172, 123] on td "mernstack mernstack.in1.apiqcloud.com" at bounding box center [167, 128] width 333 height 31
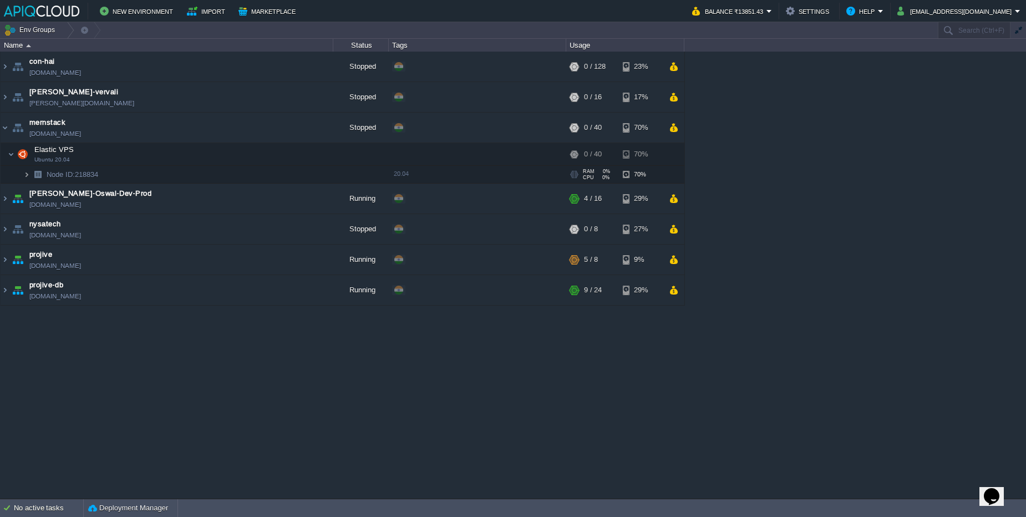
click at [26, 180] on img at bounding box center [26, 174] width 7 height 17
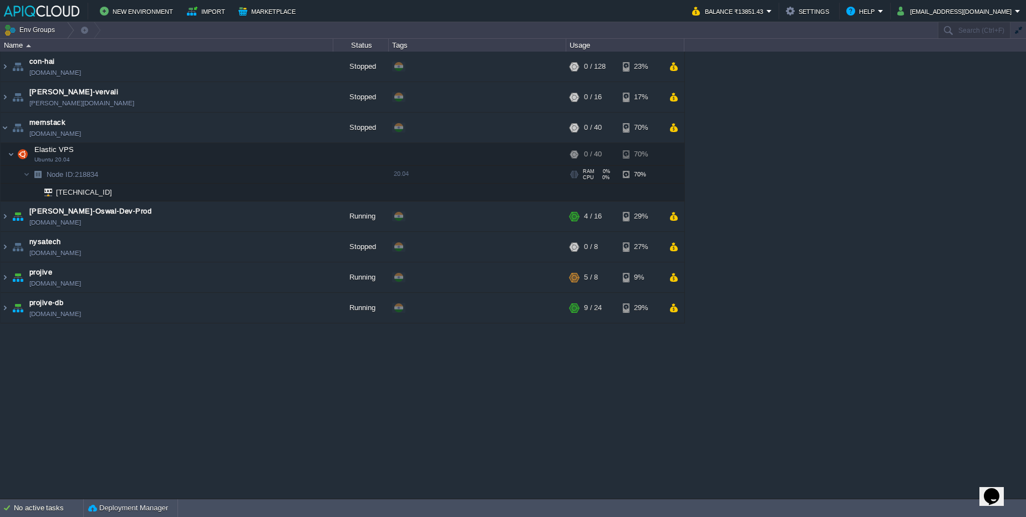
click at [90, 178] on span "Node ID: 218834" at bounding box center [72, 174] width 54 height 9
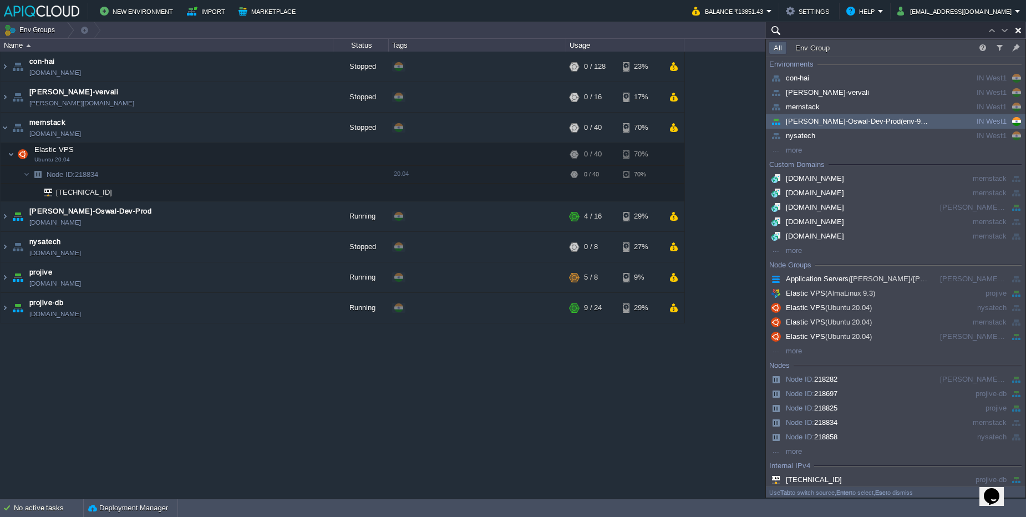
paste input "241757"
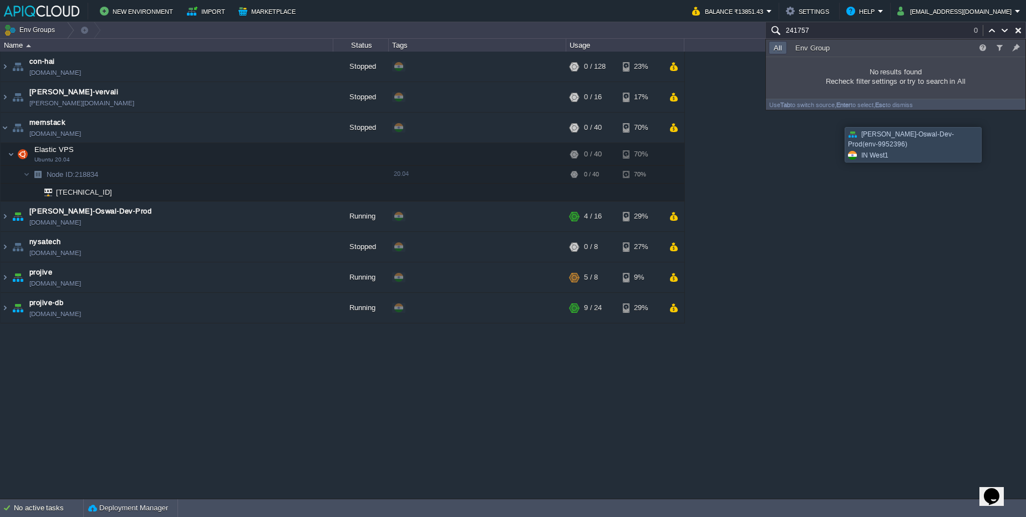
type input "241757"
click at [815, 187] on div "con-hai con-hai.in1.apiqcloud.com Stopped + Add to Env Group RAM 0% CPU 0% 0 / …" at bounding box center [513, 275] width 1026 height 447
